Goal: Task Accomplishment & Management: Use online tool/utility

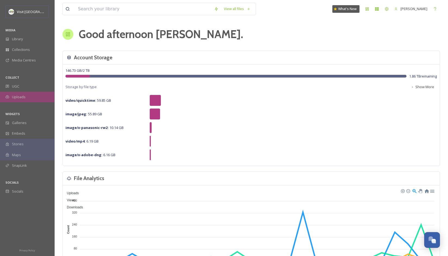
click at [23, 95] on span "Uploads" at bounding box center [19, 96] width 14 height 5
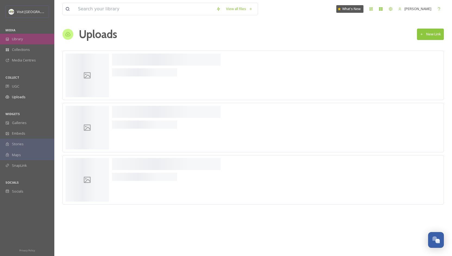
click at [14, 41] on span "Library" at bounding box center [17, 38] width 11 height 5
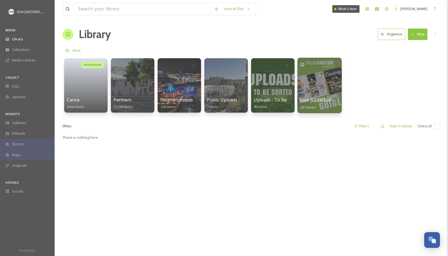
click at [321, 97] on span "Visit [GEOGRAPHIC_DATA] - Internal Assets" at bounding box center [345, 100] width 90 height 6
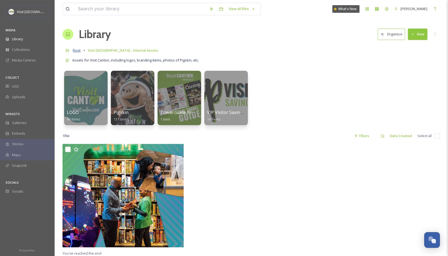
click at [77, 52] on span "Root" at bounding box center [77, 50] width 8 height 5
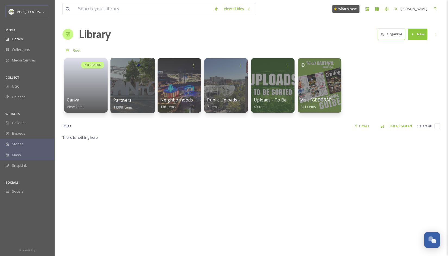
click at [131, 99] on div "Partners 11398 items" at bounding box center [132, 104] width 39 height 14
click at [124, 95] on div at bounding box center [132, 85] width 44 height 55
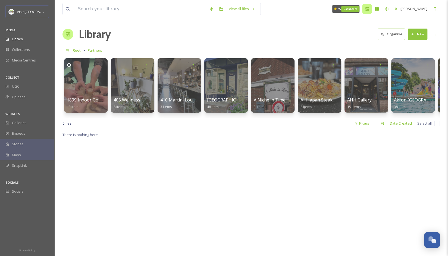
click at [366, 8] on div "Dashboard" at bounding box center [367, 9] width 10 height 10
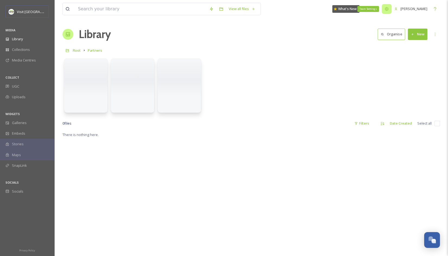
click at [389, 9] on icon at bounding box center [387, 9] width 4 height 4
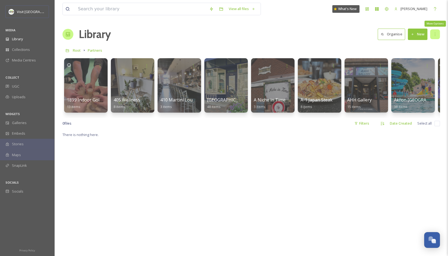
click at [434, 35] on icon at bounding box center [435, 34] width 4 height 4
click at [358, 40] on div "Library Organise New" at bounding box center [252, 34] width 378 height 16
click at [396, 36] on button "Organise" at bounding box center [391, 34] width 27 height 11
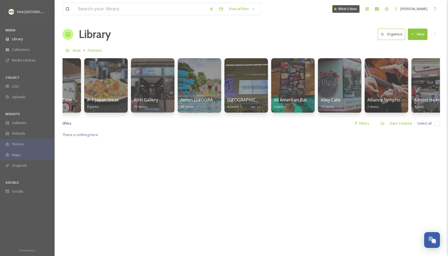
scroll to position [0, 235]
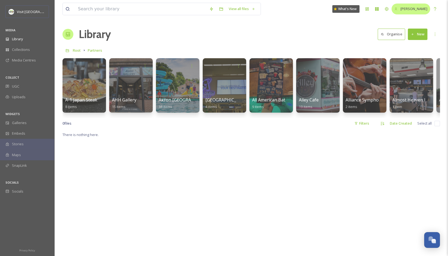
click at [422, 10] on span "[PERSON_NAME]" at bounding box center [414, 8] width 27 height 5
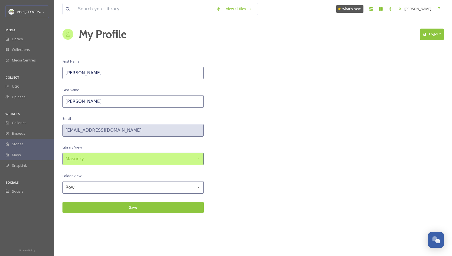
click at [175, 159] on div "Masonry" at bounding box center [133, 158] width 141 height 13
click at [166, 157] on div "Masonry" at bounding box center [133, 158] width 141 height 13
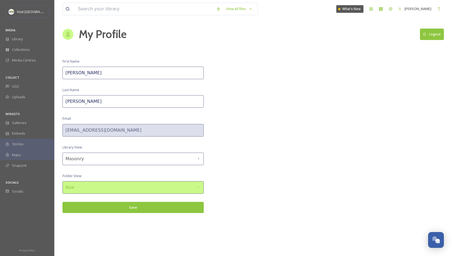
click at [160, 187] on div "Row" at bounding box center [133, 187] width 141 height 13
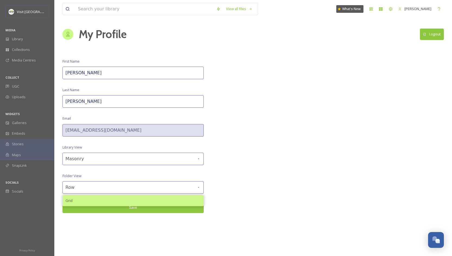
click at [124, 198] on div "Grid" at bounding box center [133, 200] width 141 height 11
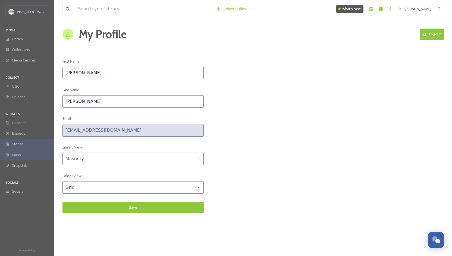
click at [141, 206] on button "Save" at bounding box center [133, 207] width 141 height 11
click at [149, 209] on button "Save" at bounding box center [133, 207] width 141 height 11
click at [18, 36] on span "Library" at bounding box center [17, 38] width 11 height 5
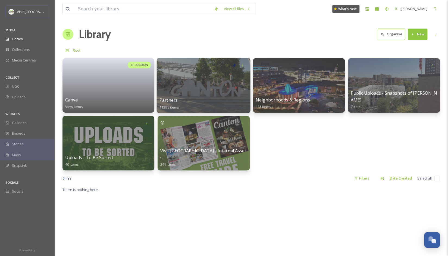
click at [181, 82] on div at bounding box center [204, 85] width 94 height 55
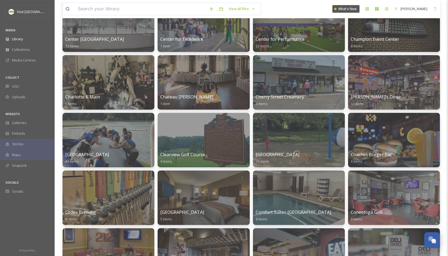
scroll to position [913, 0]
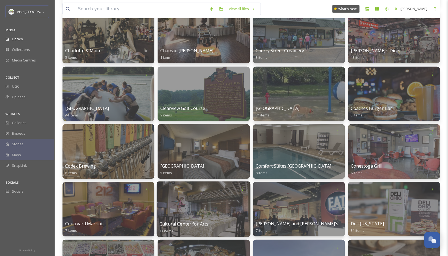
click at [188, 218] on div at bounding box center [204, 208] width 94 height 55
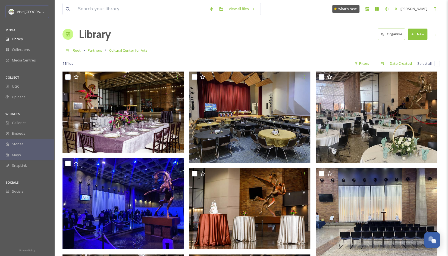
click at [421, 32] on button "New" at bounding box center [418, 34] width 20 height 11
click at [403, 46] on icon at bounding box center [402, 47] width 4 height 4
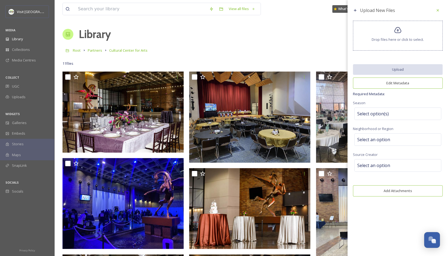
click at [395, 39] on span "Drop files here or click to select." at bounding box center [398, 39] width 52 height 5
